Goal: Download file/media

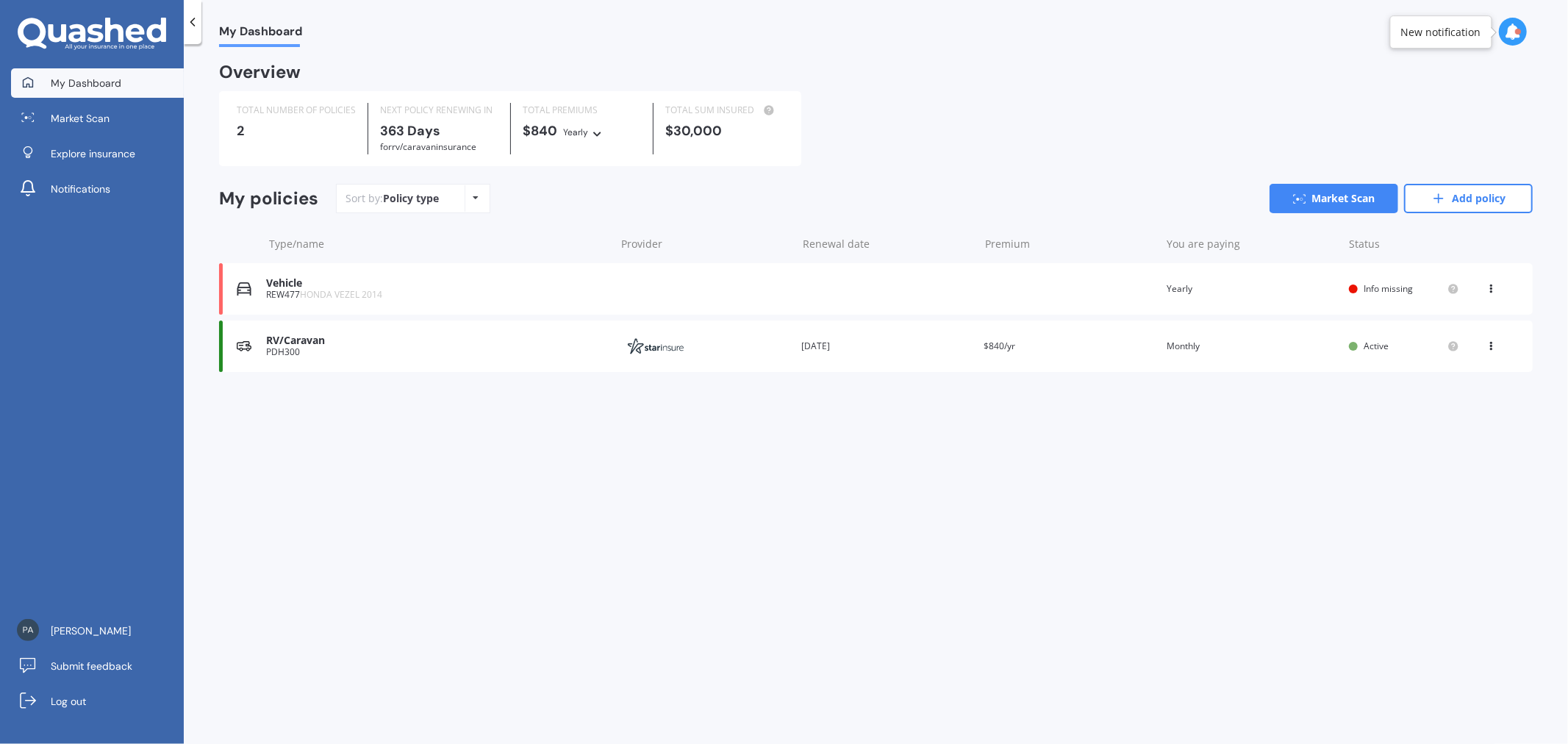
click at [1298, 352] on div "You are paying Monthly" at bounding box center [1252, 346] width 171 height 14
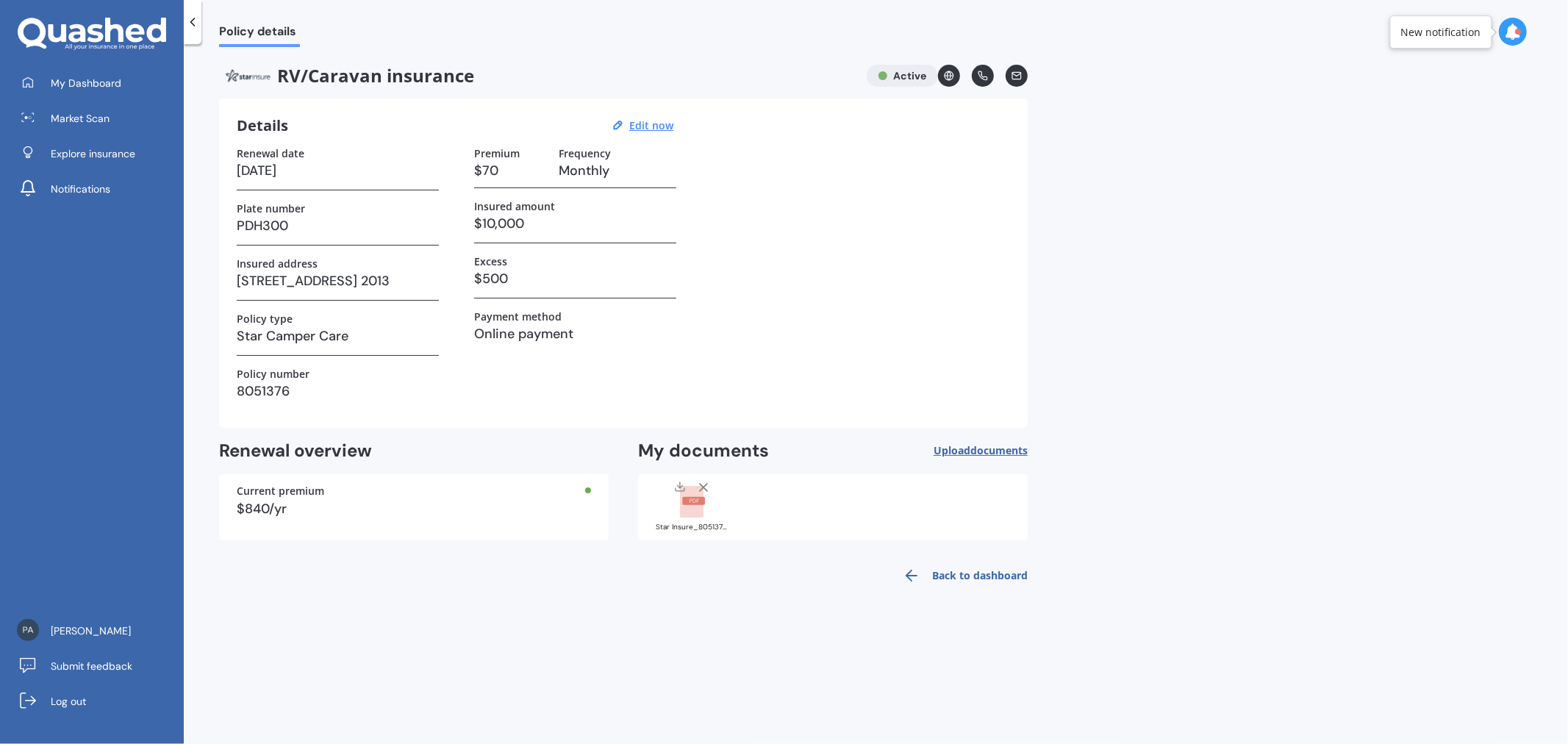
click at [696, 509] on rect at bounding box center [692, 502] width 24 height 32
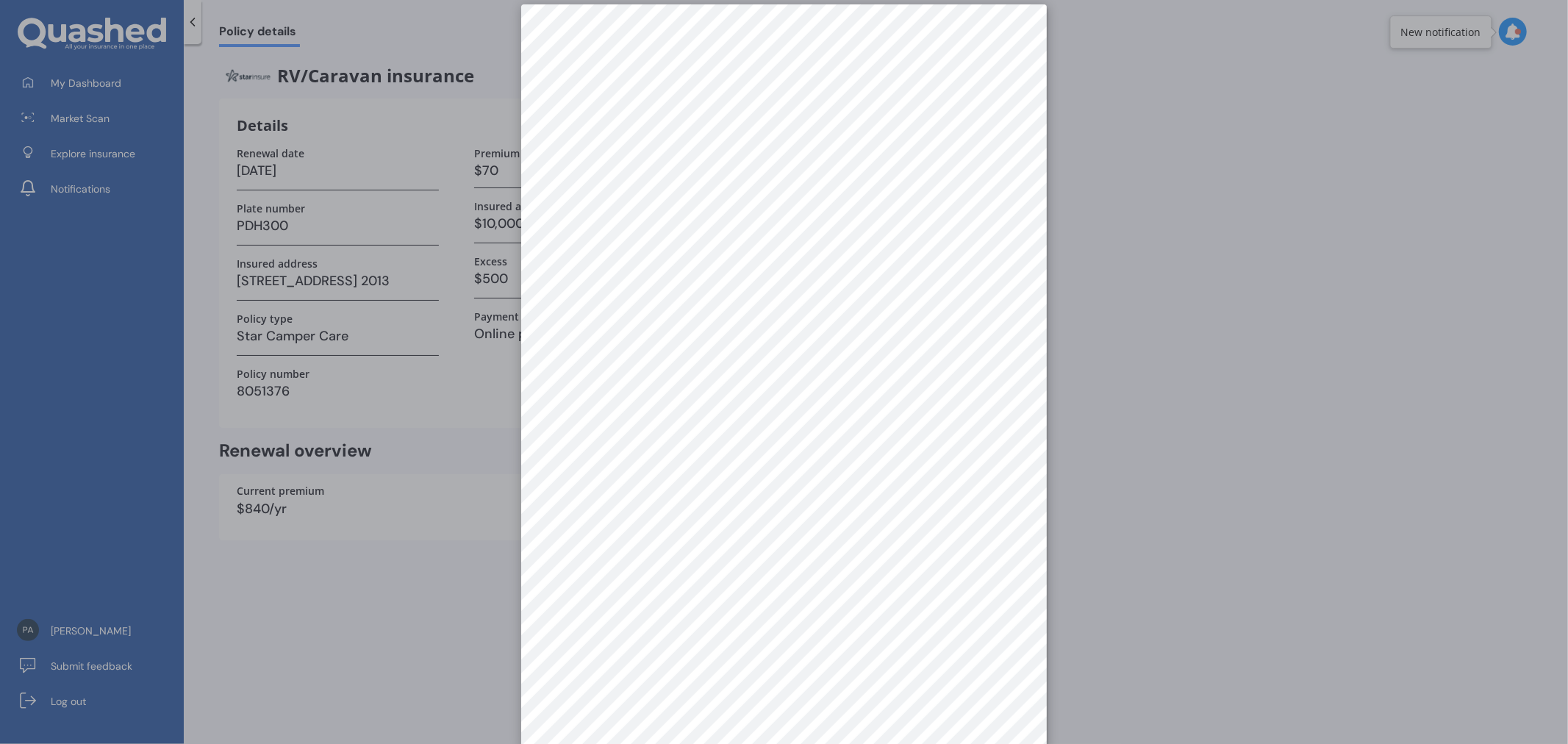
scroll to position [20, 0]
click at [1178, 406] on div at bounding box center [784, 372] width 1568 height 744
